Goal: Transaction & Acquisition: Book appointment/travel/reservation

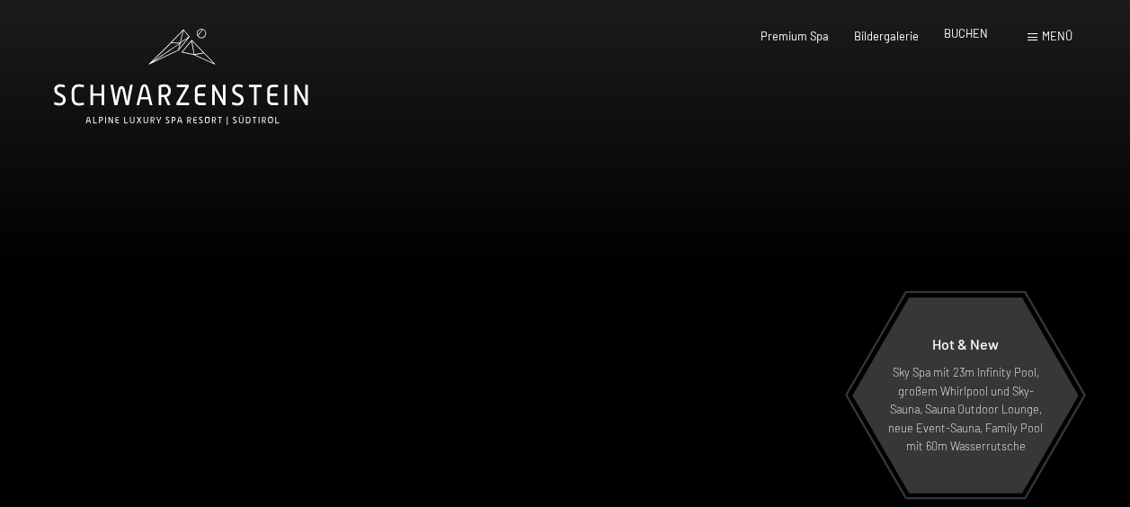
click at [956, 40] on span "BUCHEN" at bounding box center [966, 33] width 44 height 14
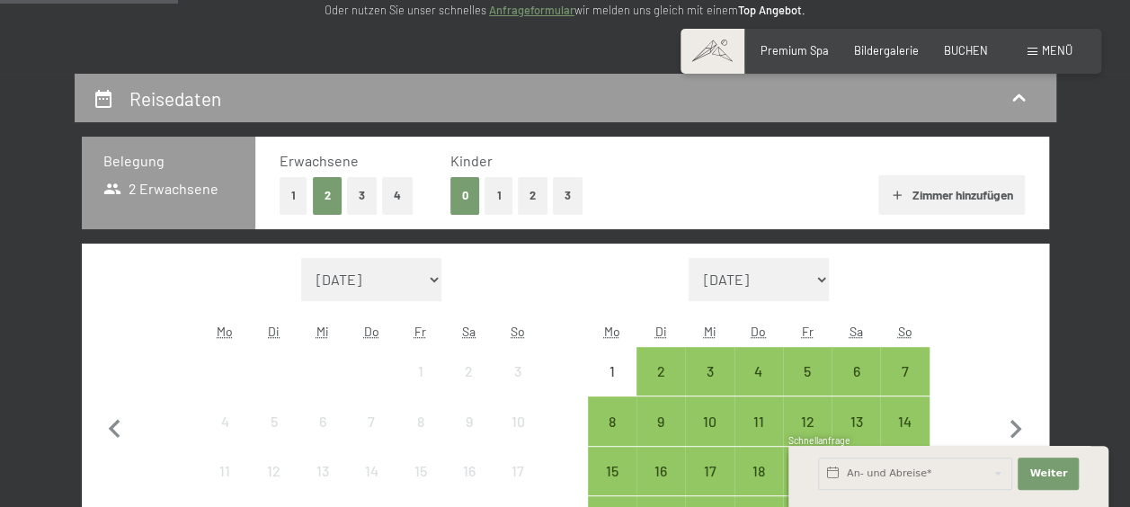
click at [386, 282] on select "August 2025 September 2025 Oktober 2025 November 2025 Dezember 2025 Januar 2026…" at bounding box center [371, 279] width 140 height 43
select select "2026-06-01"
select select "2026-07-01"
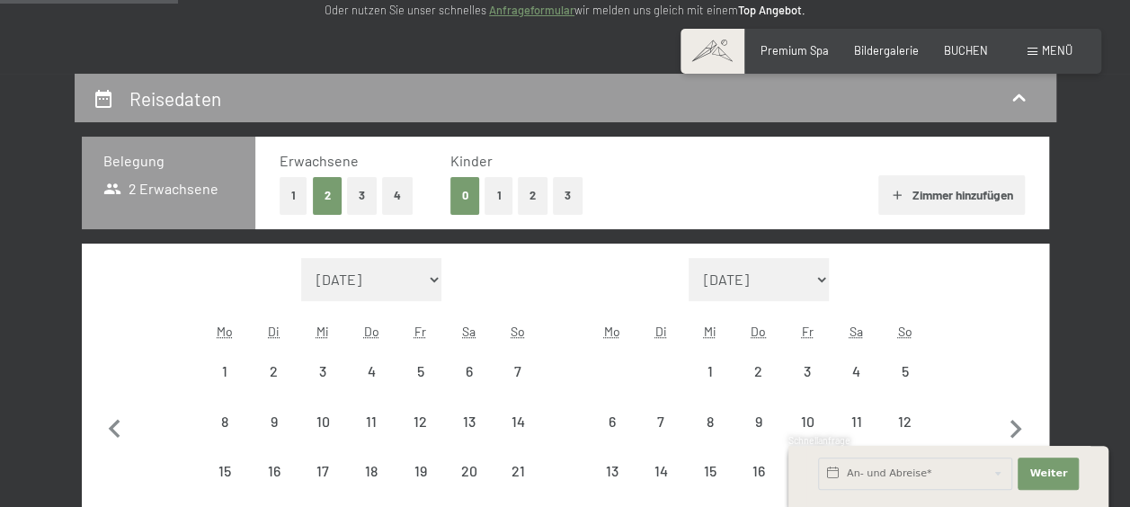
select select "2026-06-01"
select select "2026-07-01"
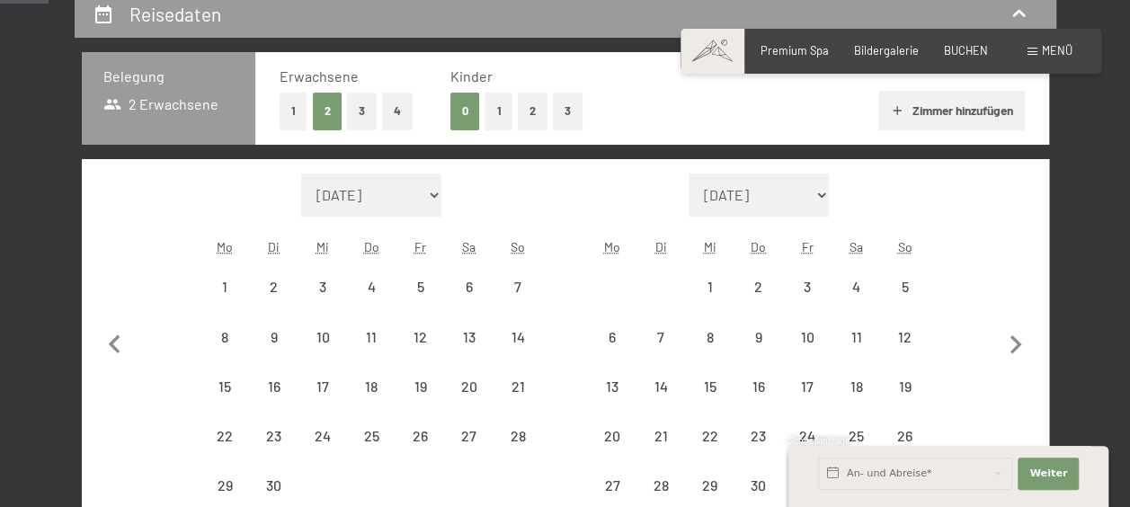
scroll to position [449, 0]
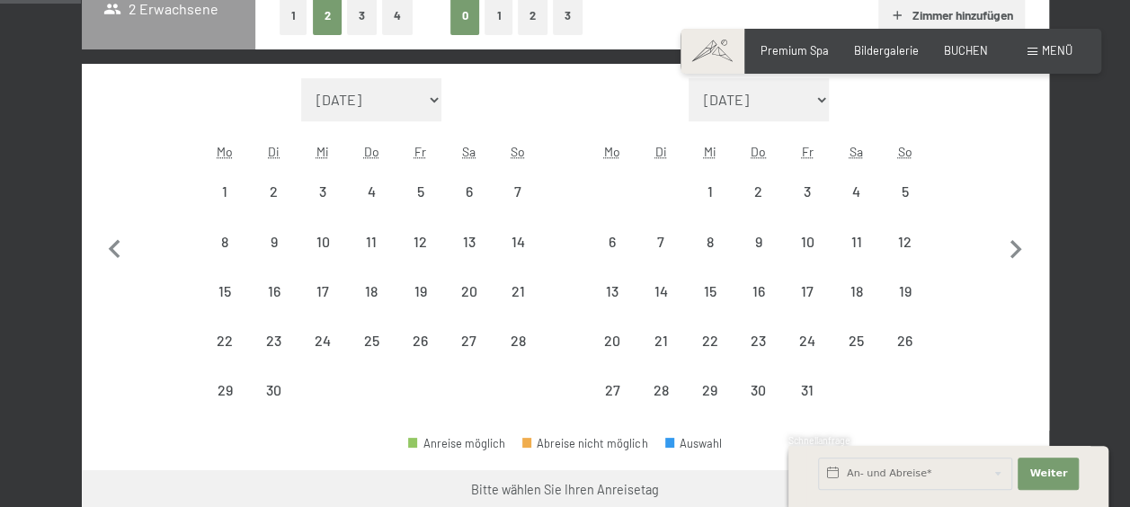
click at [406, 96] on select "August 2025 September 2025 Oktober 2025 November 2025 Dezember 2025 Januar 2026…" at bounding box center [371, 99] width 140 height 43
select select "2026-05-01"
select select "2026-06-01"
select select "2026-05-01"
select select "2026-06-01"
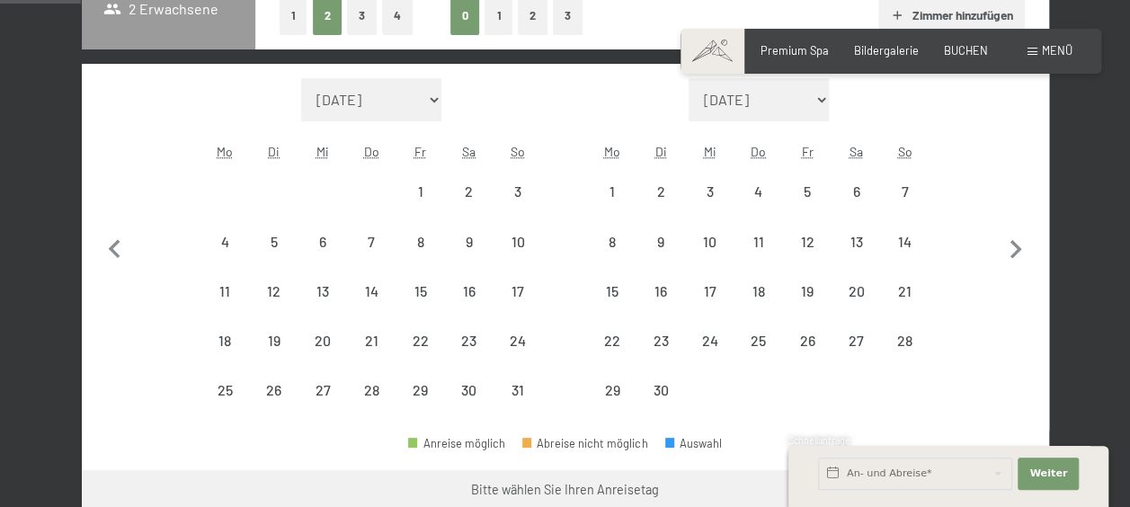
click at [363, 101] on select "August 2025 September 2025 Oktober 2025 November 2025 Dezember 2025 Januar 2026…" at bounding box center [371, 99] width 140 height 43
select select "2026-03-01"
select select "2026-04-01"
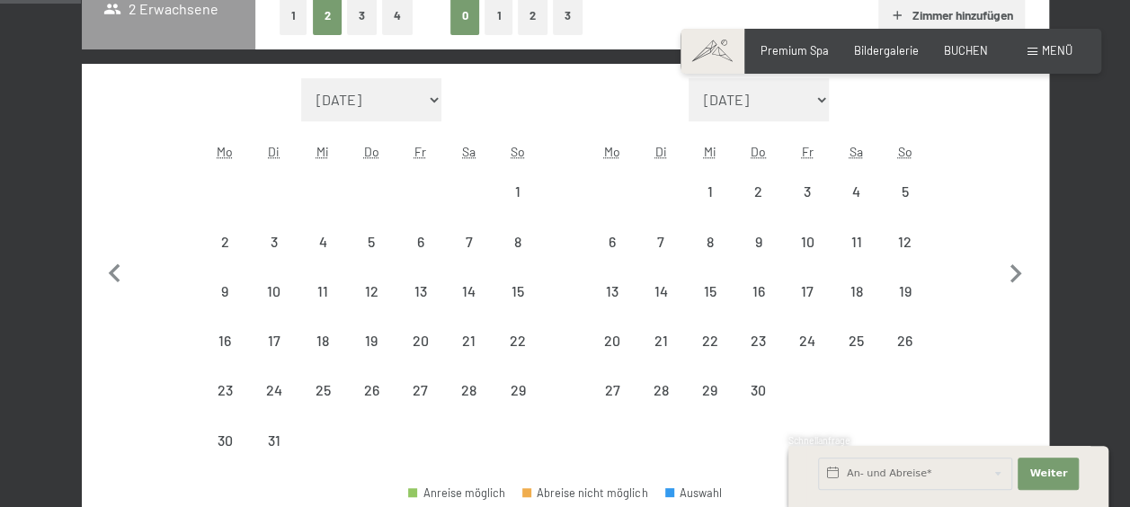
select select "2026-03-01"
select select "2026-04-01"
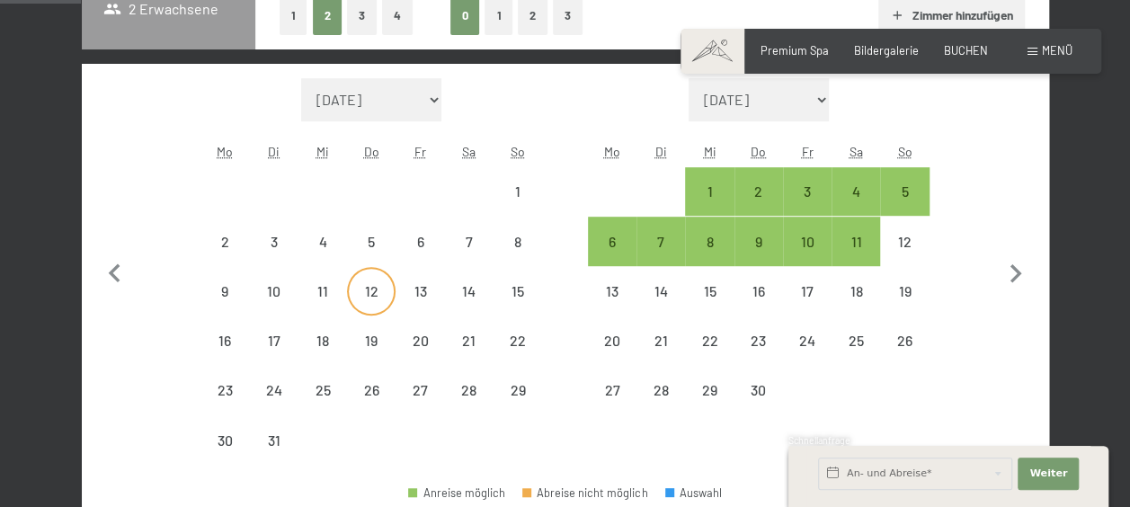
select select "2026-03-01"
select select "2026-04-01"
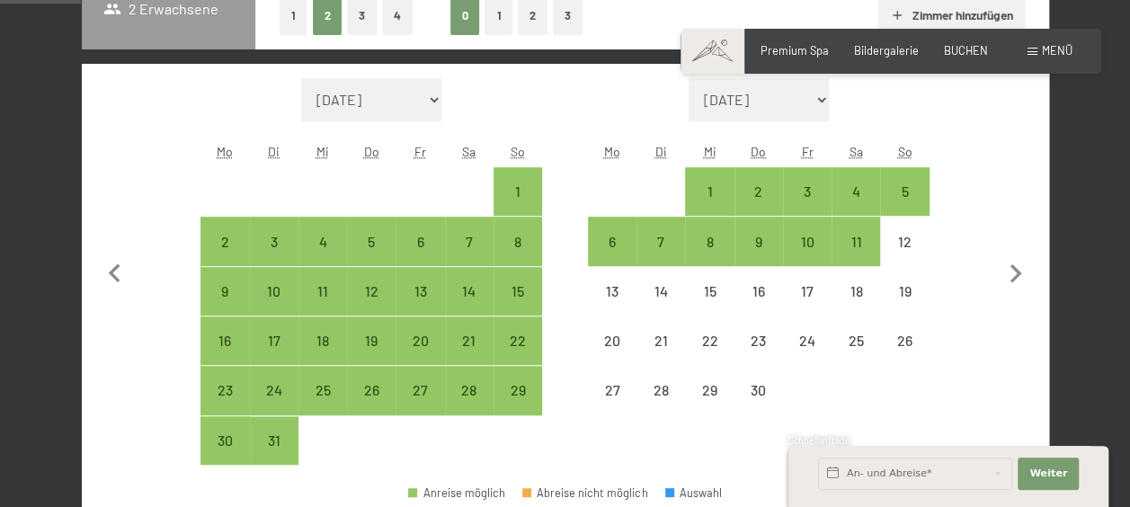
click at [389, 102] on select "August 2025 September 2025 Oktober 2025 November 2025 Dezember 2025 Januar 2026…" at bounding box center [371, 99] width 140 height 43
select select "2026-01-01"
select select "2026-02-01"
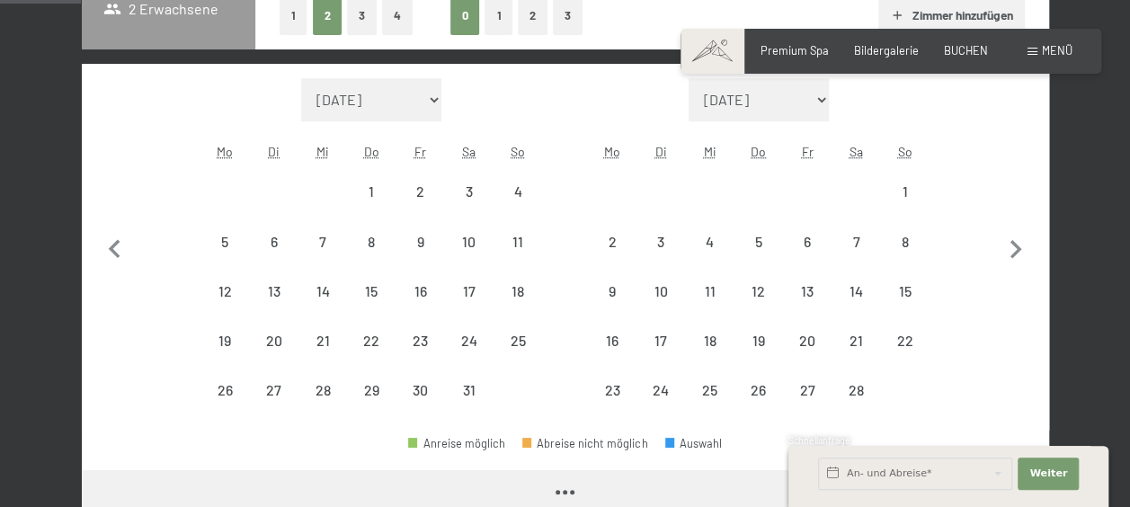
select select "2026-01-01"
select select "2026-02-01"
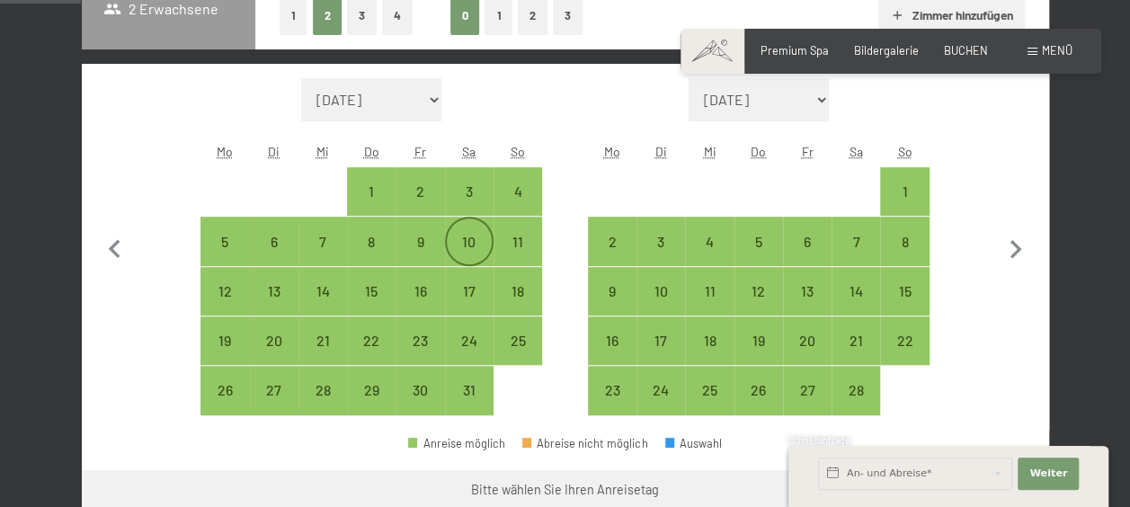
click at [478, 243] on div "10" at bounding box center [469, 257] width 45 height 45
select select "2026-01-01"
select select "2026-02-01"
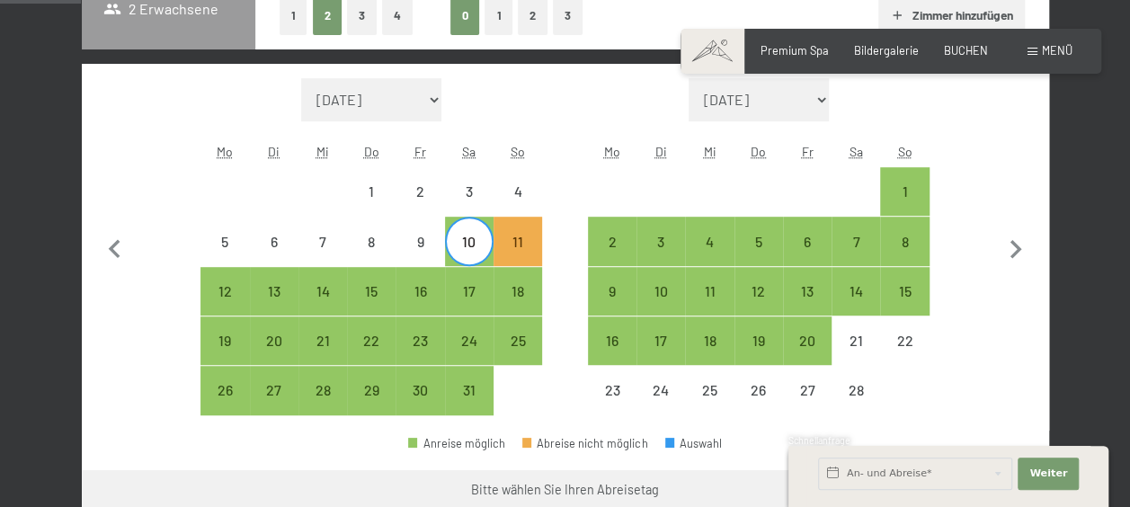
click at [467, 289] on div "17" at bounding box center [469, 306] width 45 height 45
select select "2026-01-01"
select select "2026-02-01"
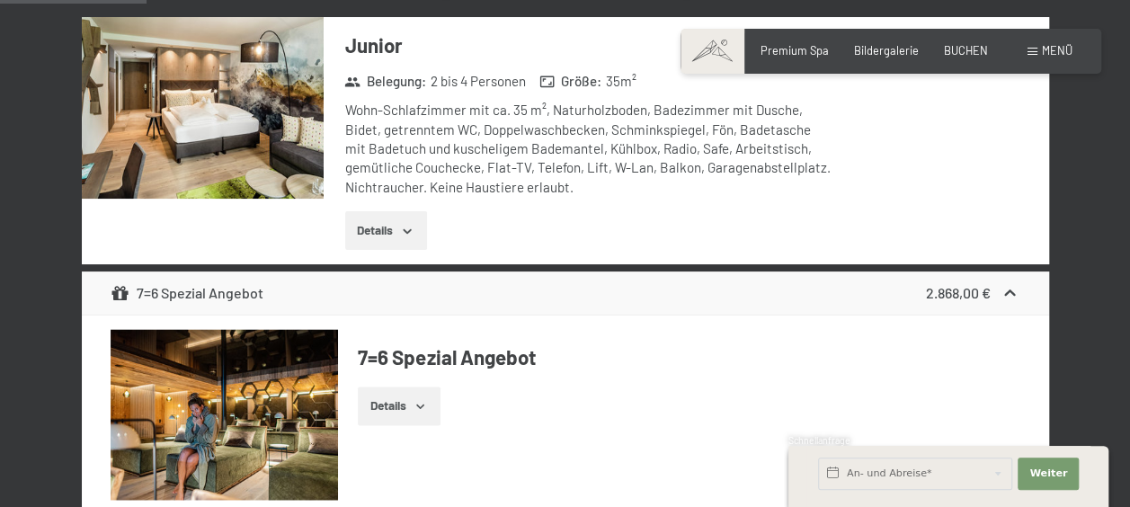
scroll to position [1078, 0]
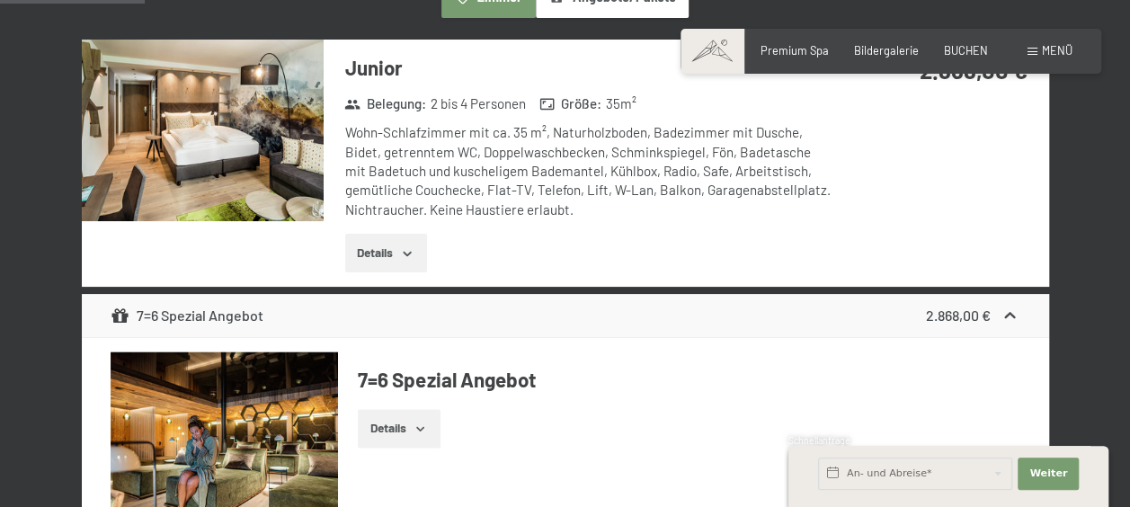
click at [255, 101] on img at bounding box center [203, 131] width 242 height 182
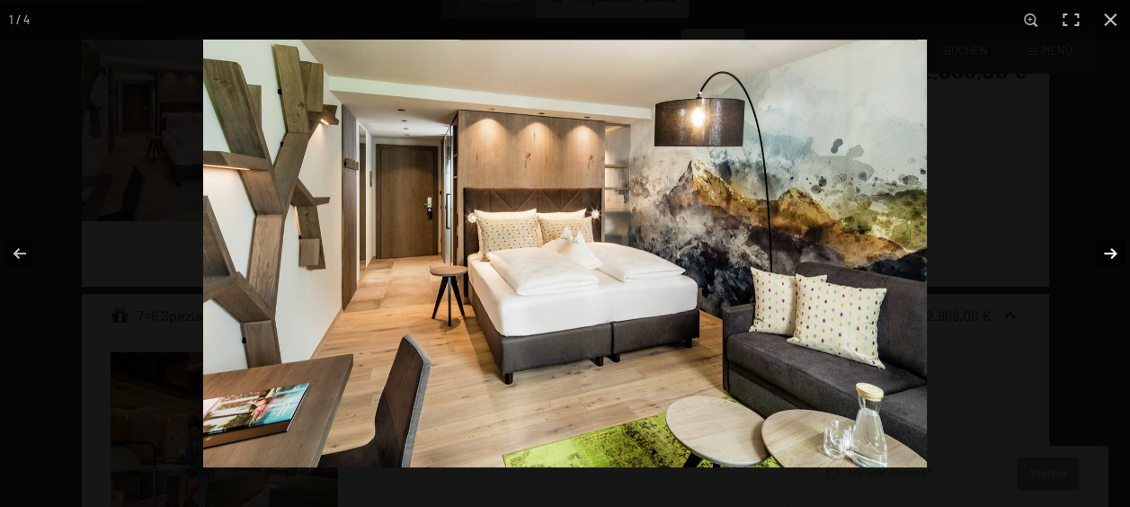
click at [1111, 254] on button "button" at bounding box center [1098, 253] width 63 height 90
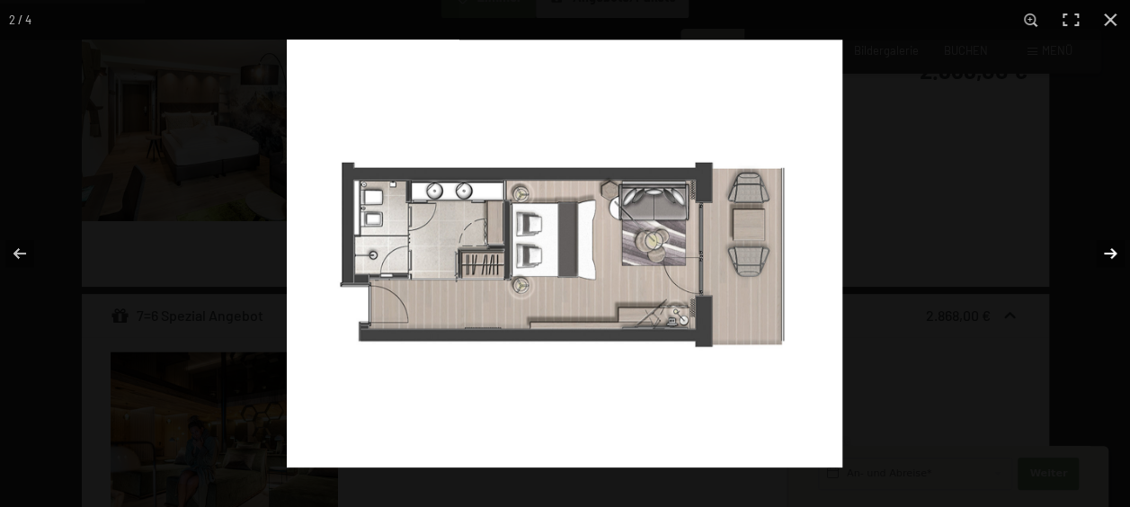
click at [1111, 254] on button "button" at bounding box center [1098, 253] width 63 height 90
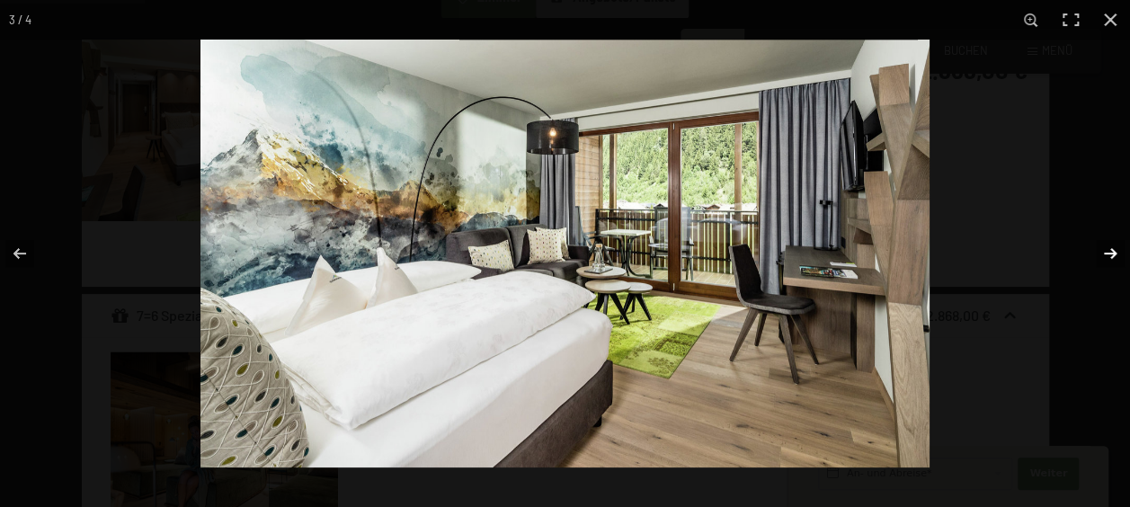
click at [1111, 254] on button "button" at bounding box center [1098, 253] width 63 height 90
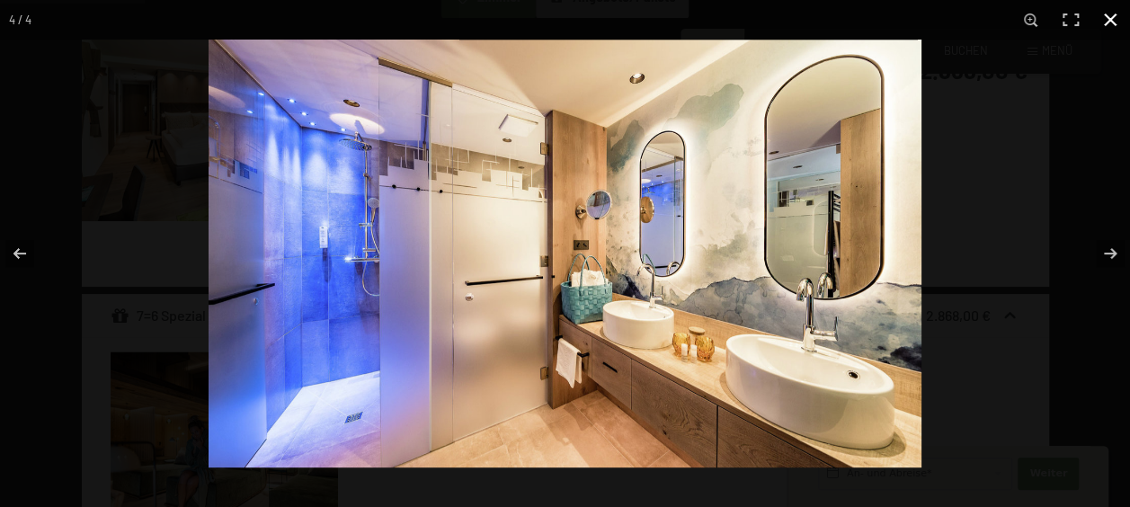
click at [1113, 18] on button "button" at bounding box center [1110, 20] width 40 height 40
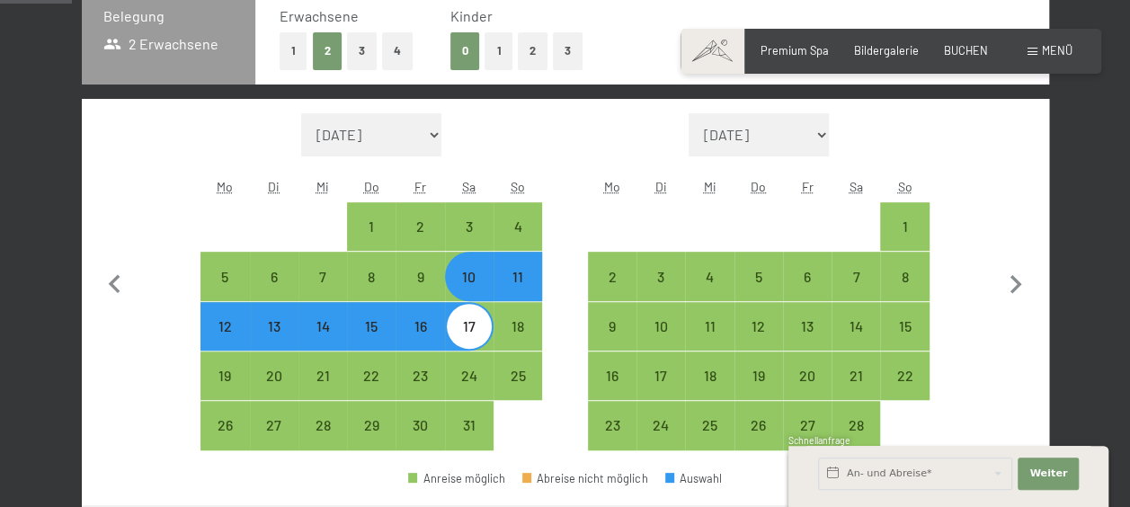
scroll to position [0, 0]
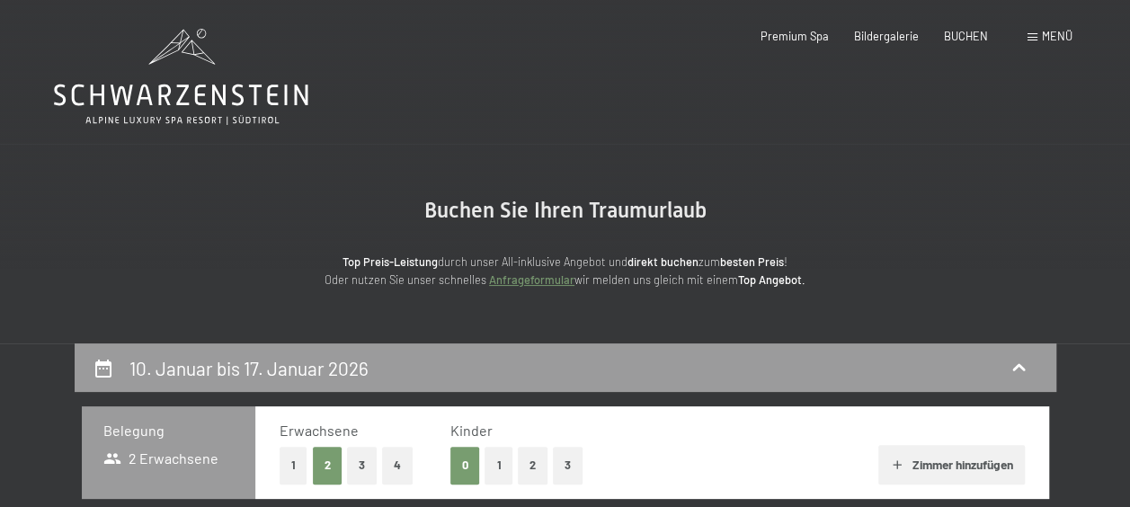
click at [146, 97] on icon at bounding box center [181, 95] width 254 height 22
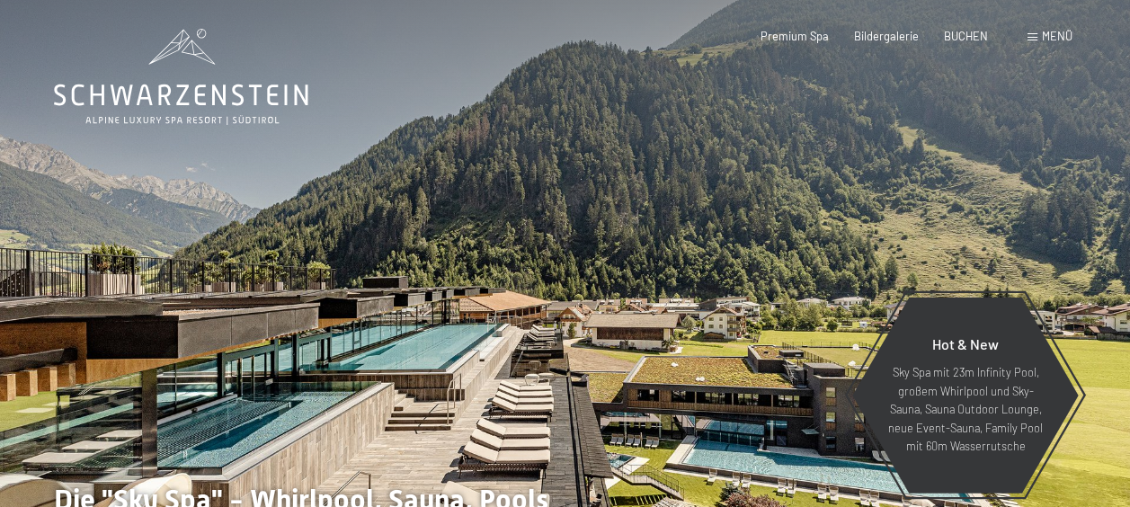
click at [1033, 40] on span at bounding box center [1032, 37] width 10 height 8
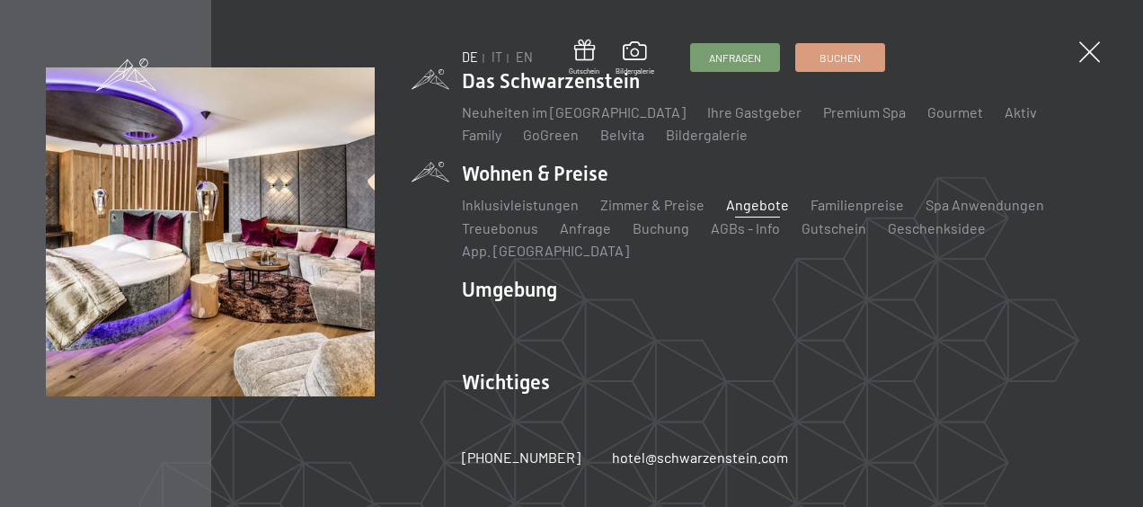
click at [745, 213] on link "Angebote" at bounding box center [757, 204] width 63 height 17
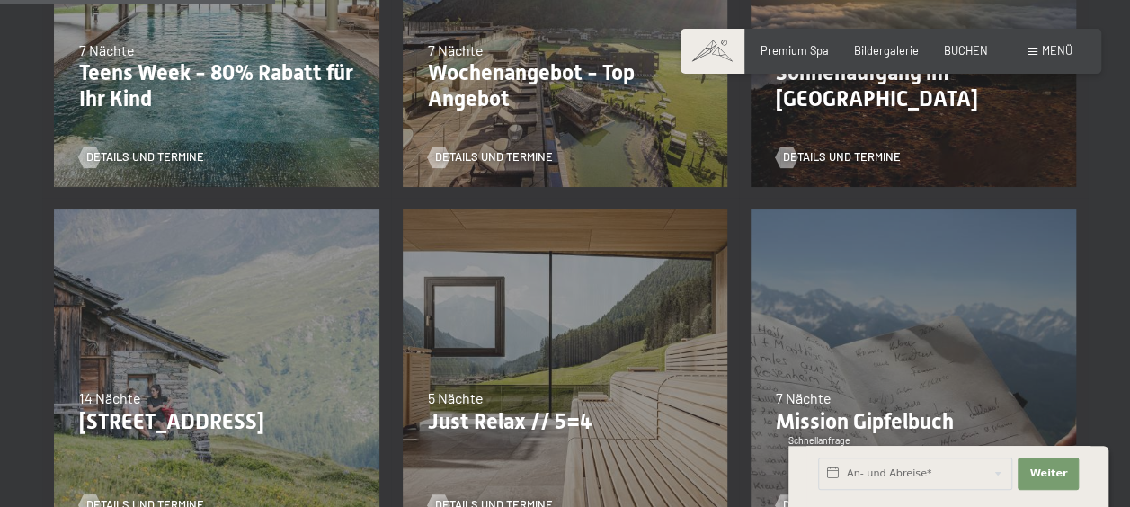
scroll to position [719, 0]
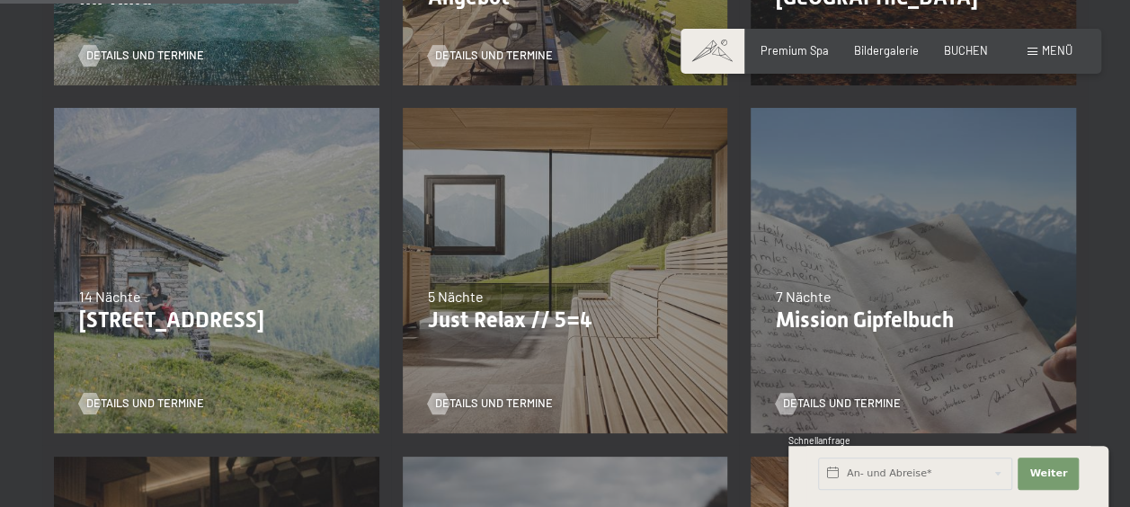
click at [509, 237] on div "07.09.–03.10.2025 21.12.–26.12.2025 11.01.–23.01.2026 08.03.–27.03.2026 08.11.–…" at bounding box center [565, 270] width 349 height 349
click at [494, 395] on span "Details und Termine" at bounding box center [512, 403] width 118 height 16
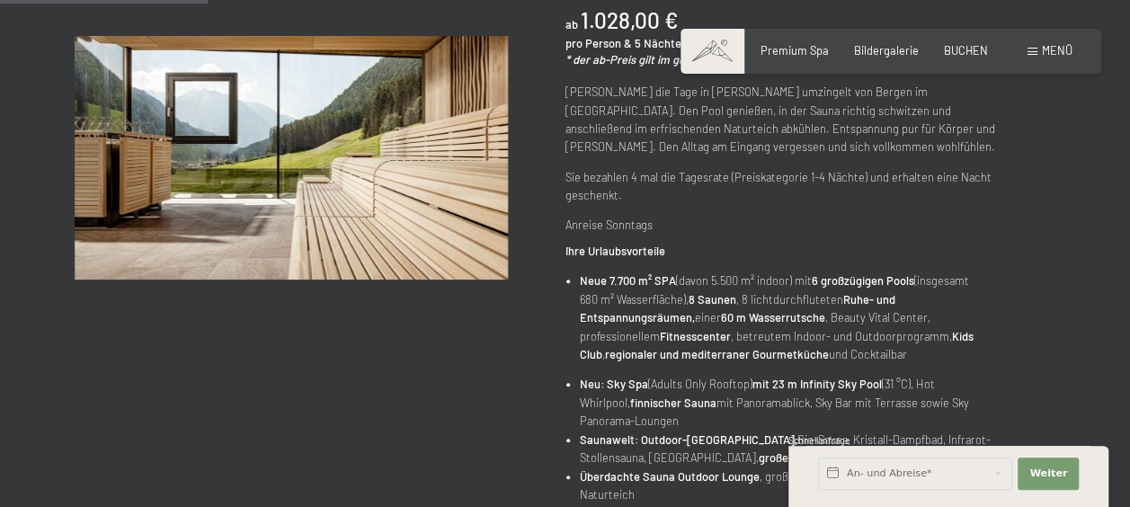
scroll to position [90, 0]
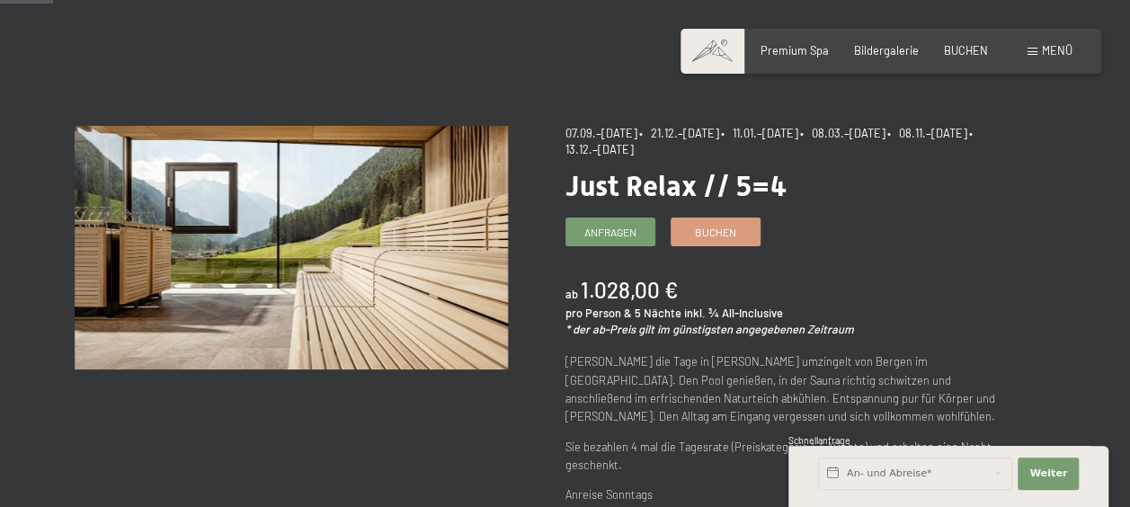
click at [399, 371] on div "Angebot wechseln (3 / 14)" at bounding box center [320, 276] width 491 height 301
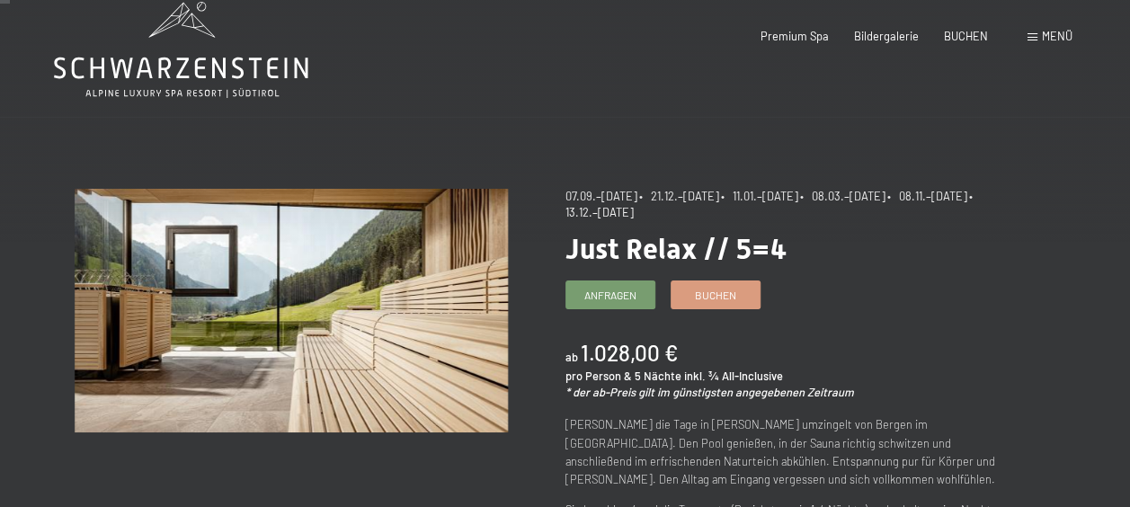
scroll to position [0, 0]
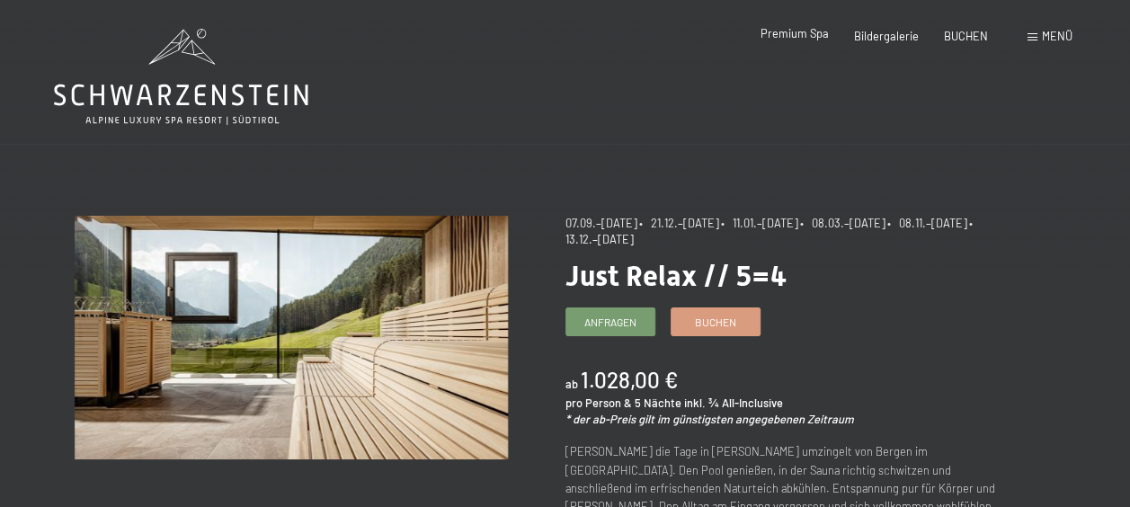
click at [787, 40] on span "Premium Spa" at bounding box center [794, 33] width 68 height 14
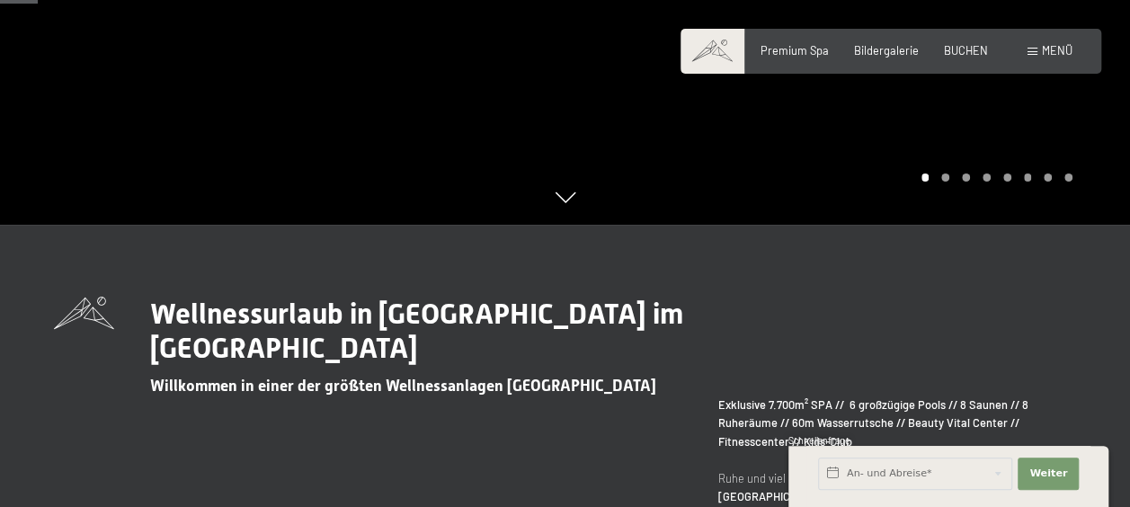
scroll to position [90, 0]
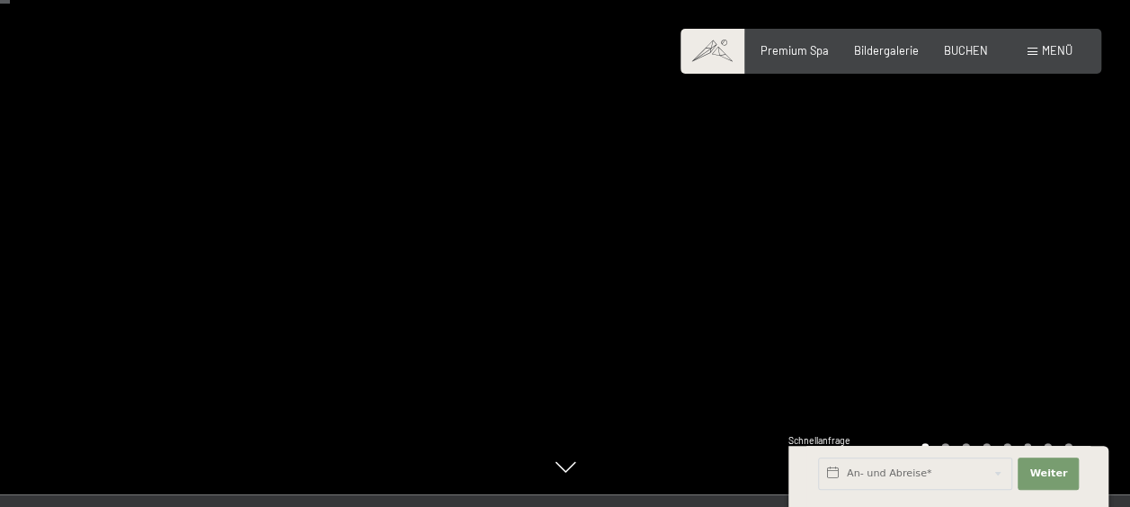
click at [910, 171] on div at bounding box center [847, 202] width 565 height 584
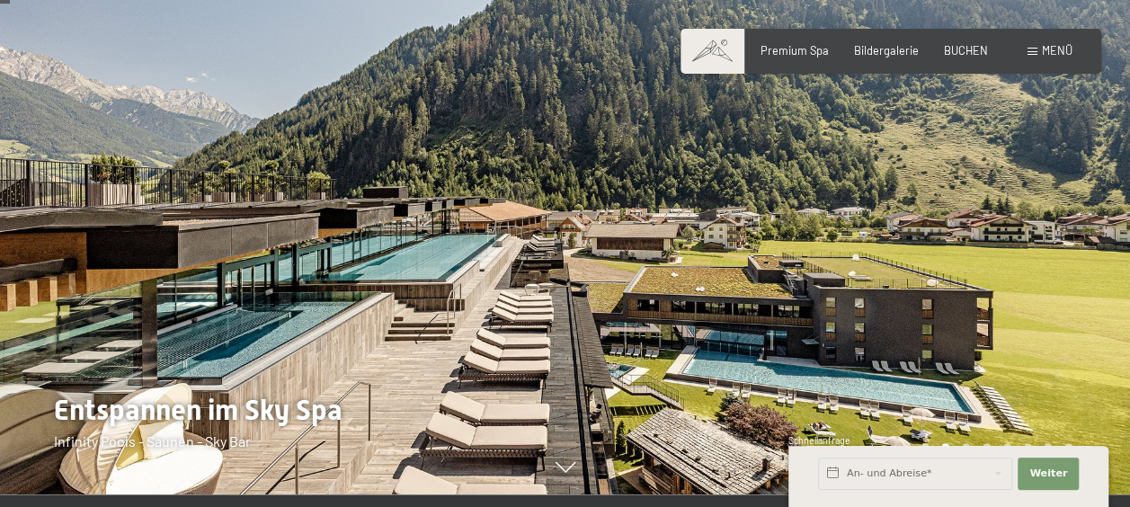
click at [910, 171] on div at bounding box center [847, 202] width 565 height 584
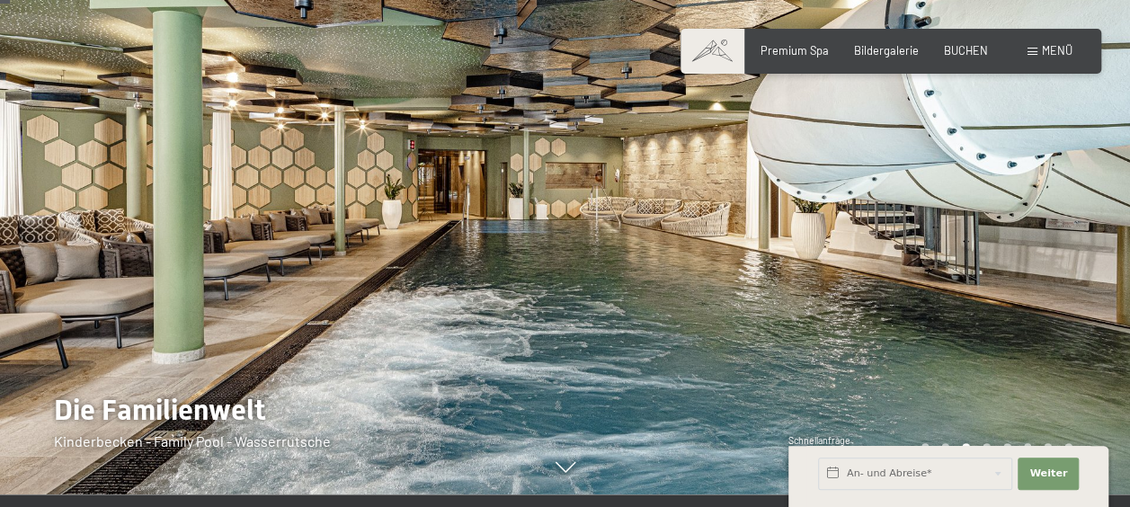
click at [911, 173] on div at bounding box center [847, 202] width 565 height 584
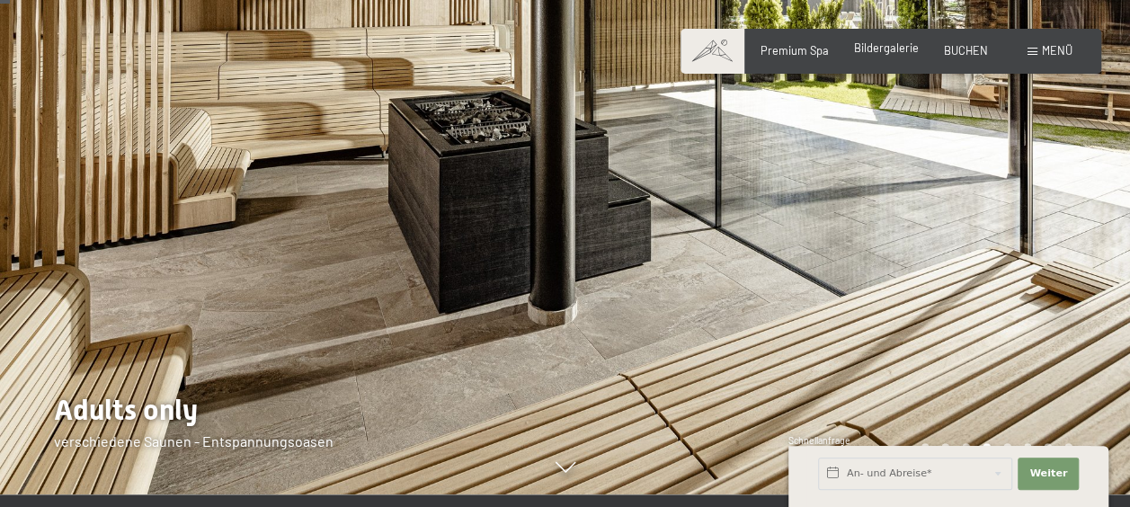
click at [895, 47] on span "Bildergalerie" at bounding box center [886, 47] width 65 height 14
